Goal: Browse casually

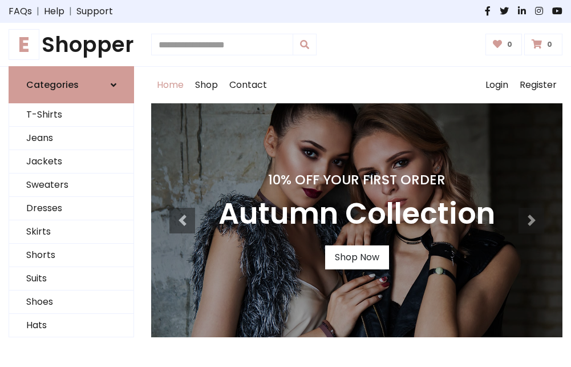
click at [285, 183] on h4 "10% Off Your First Order" at bounding box center [356, 180] width 277 height 16
click at [356, 257] on link "Shop Now" at bounding box center [357, 257] width 64 height 24
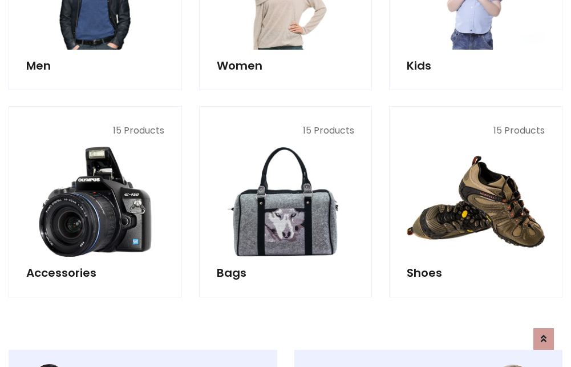
scroll to position [1137, 0]
